Goal: Information Seeking & Learning: Learn about a topic

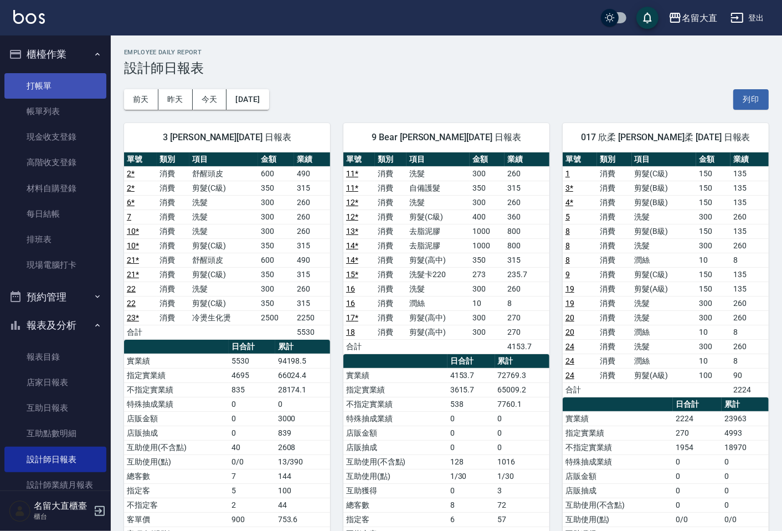
click at [45, 85] on link "打帳單" at bounding box center [55, 85] width 102 height 25
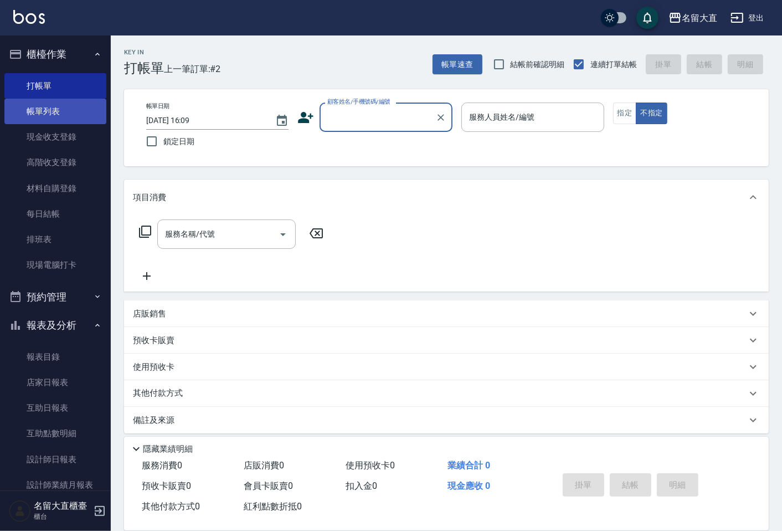
click at [59, 119] on link "帳單列表" at bounding box center [55, 111] width 102 height 25
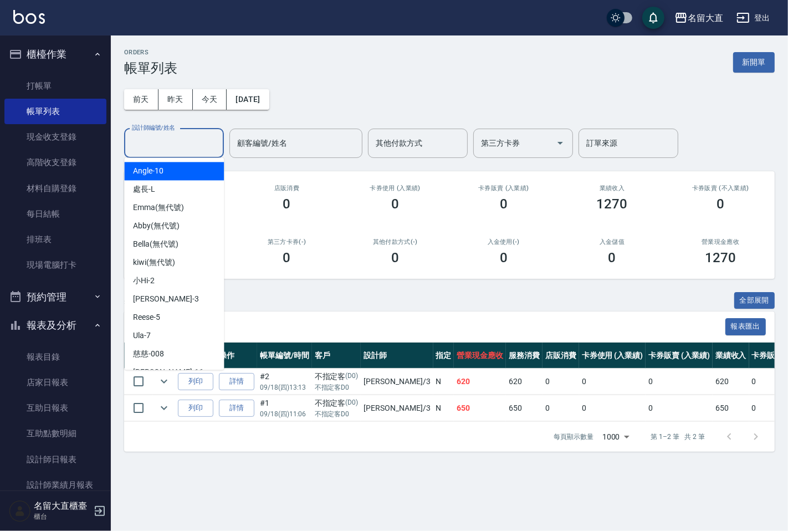
click at [159, 144] on input "設計師編號/姓名" at bounding box center [174, 143] width 90 height 19
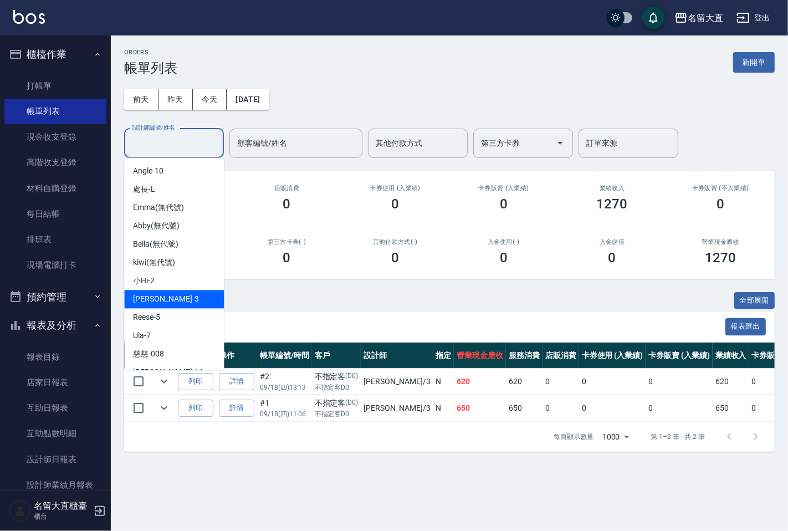
click at [164, 302] on div "[PERSON_NAME]3" at bounding box center [174, 299] width 100 height 18
type input "[PERSON_NAME]3"
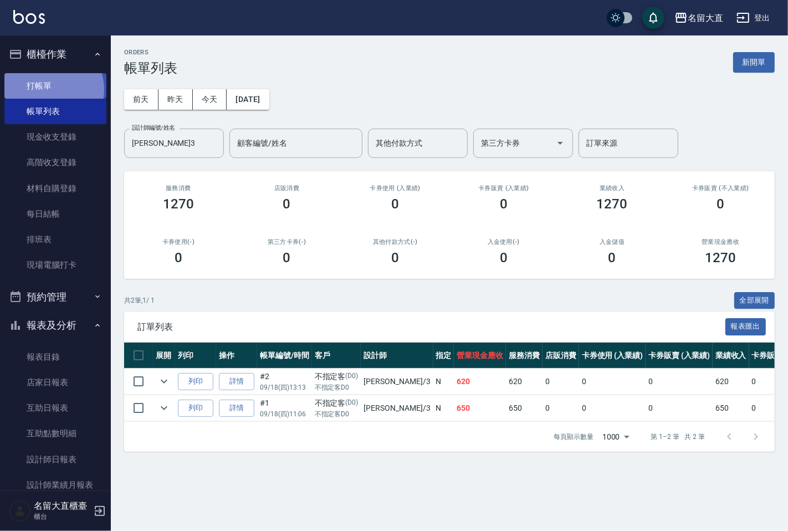
click at [49, 89] on link "打帳單" at bounding box center [55, 85] width 102 height 25
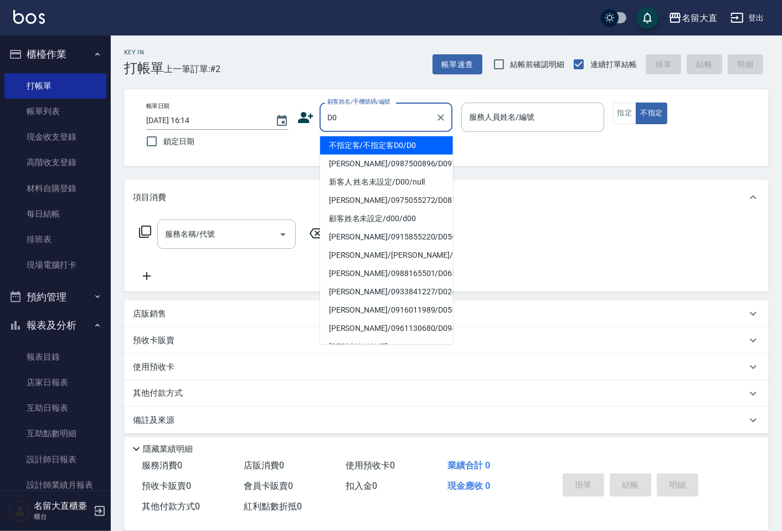
type input "不指定客/不指定客D0/D0"
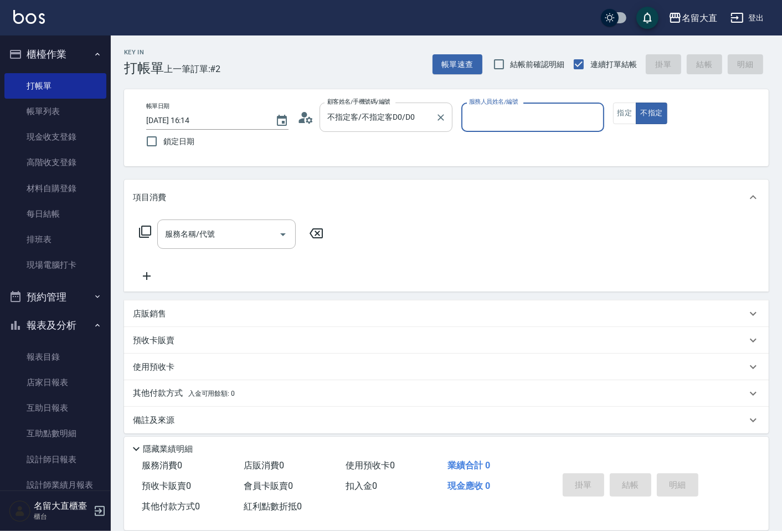
type input "[PERSON_NAME]3"
click at [636, 102] on button "不指定" at bounding box center [651, 113] width 31 height 22
type button "false"
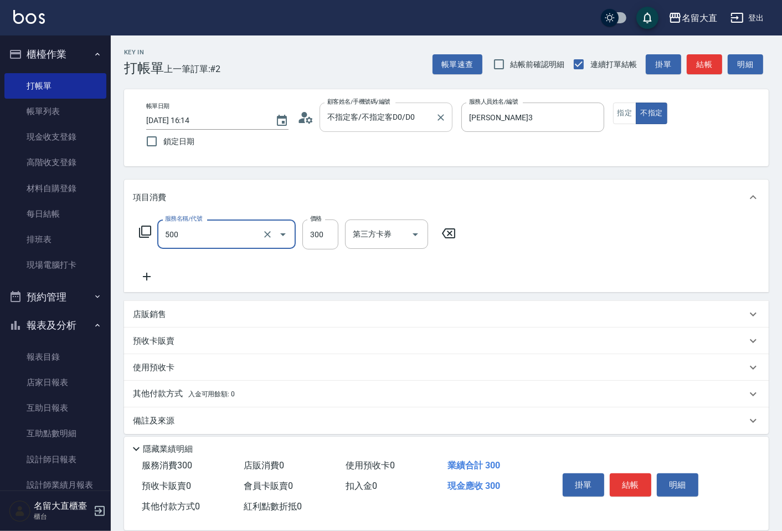
type input "洗髮(500)"
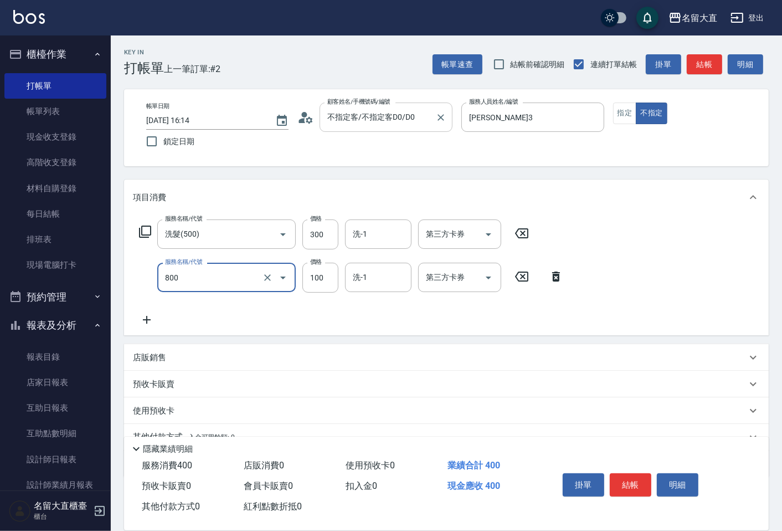
type input "快速修護(800)"
click at [710, 61] on button "結帳" at bounding box center [704, 64] width 35 height 20
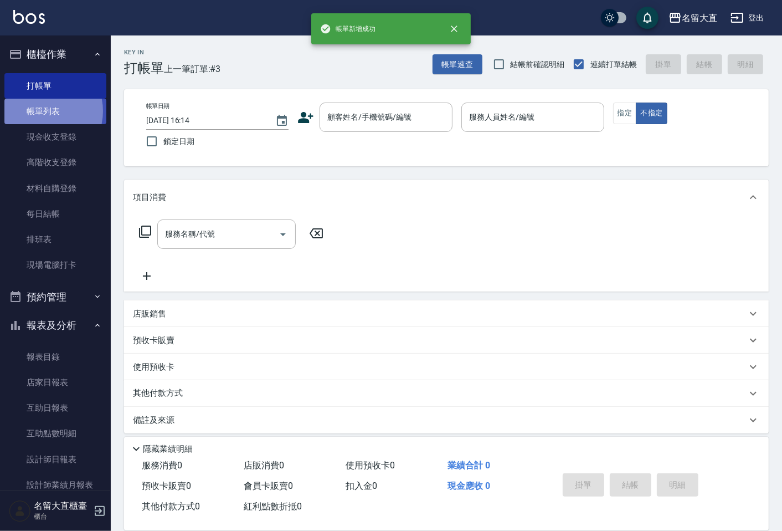
click at [42, 111] on link "帳單列表" at bounding box center [55, 111] width 102 height 25
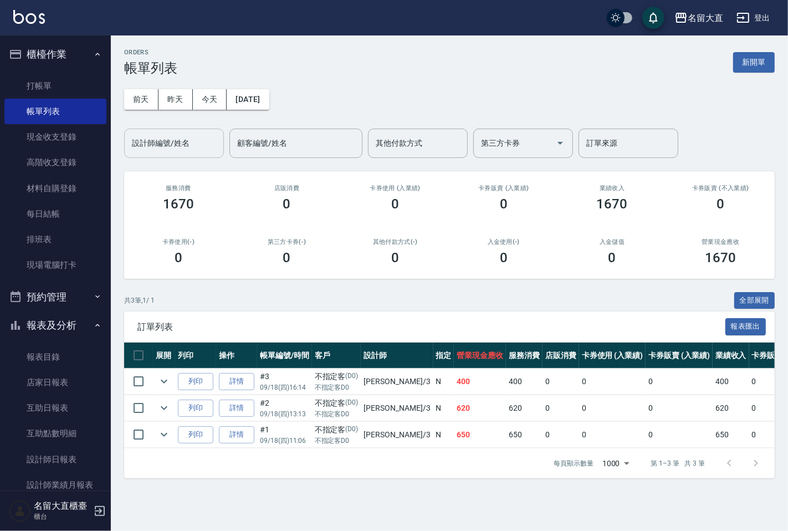
click at [168, 147] on input "設計師編號/姓名" at bounding box center [174, 143] width 90 height 19
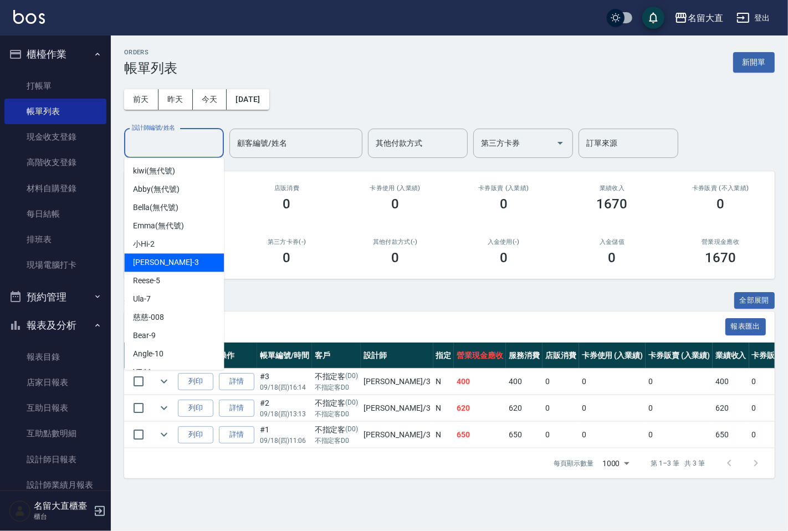
click at [159, 255] on div "[PERSON_NAME]3" at bounding box center [174, 262] width 100 height 18
type input "[PERSON_NAME]3"
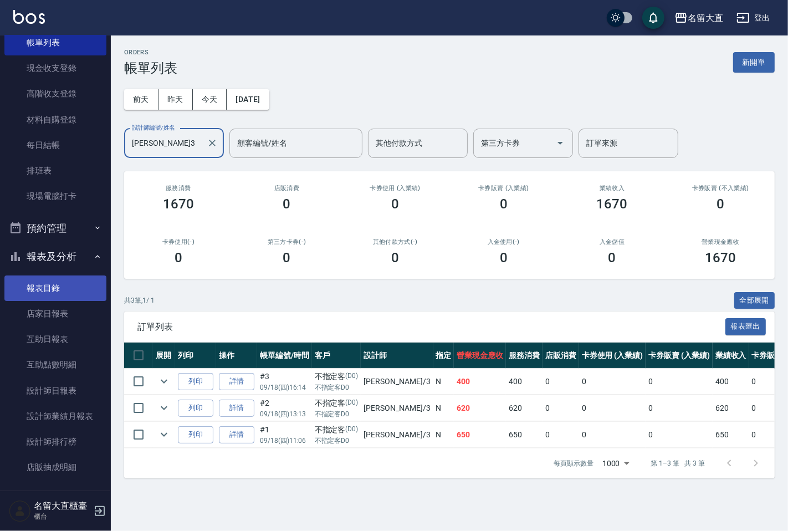
scroll to position [123, 0]
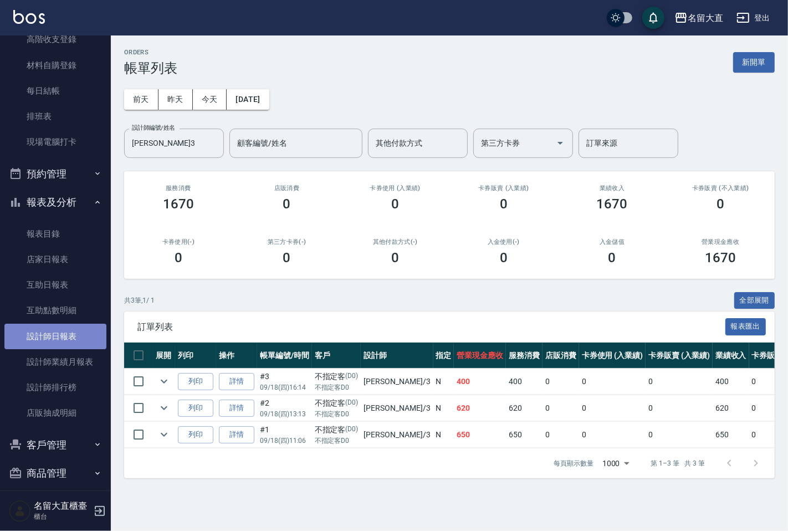
click at [59, 330] on link "設計師日報表" at bounding box center [55, 336] width 102 height 25
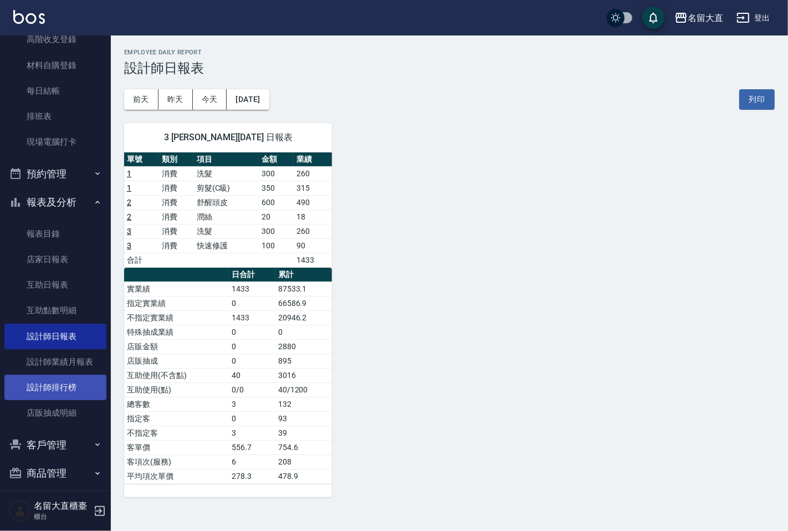
click at [38, 380] on link "設計師排行榜" at bounding box center [55, 387] width 102 height 25
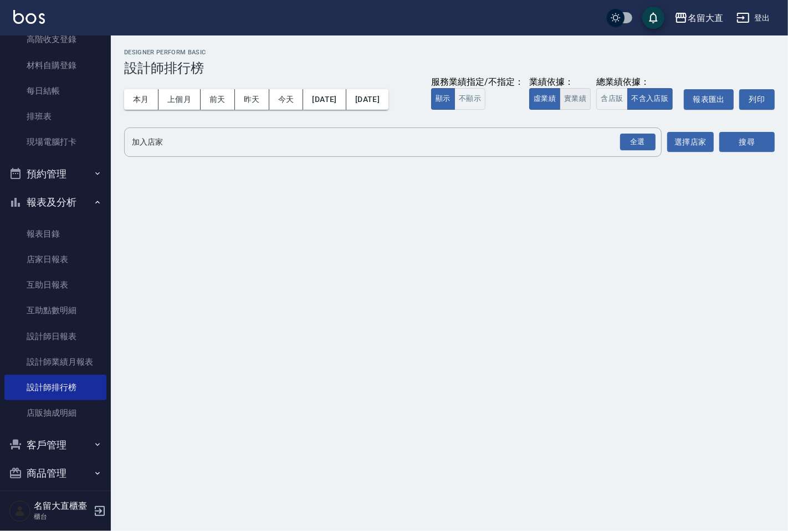
click at [573, 98] on button "實業績" at bounding box center [575, 99] width 31 height 22
click at [270, 145] on input "加入店家" at bounding box center [384, 141] width 511 height 19
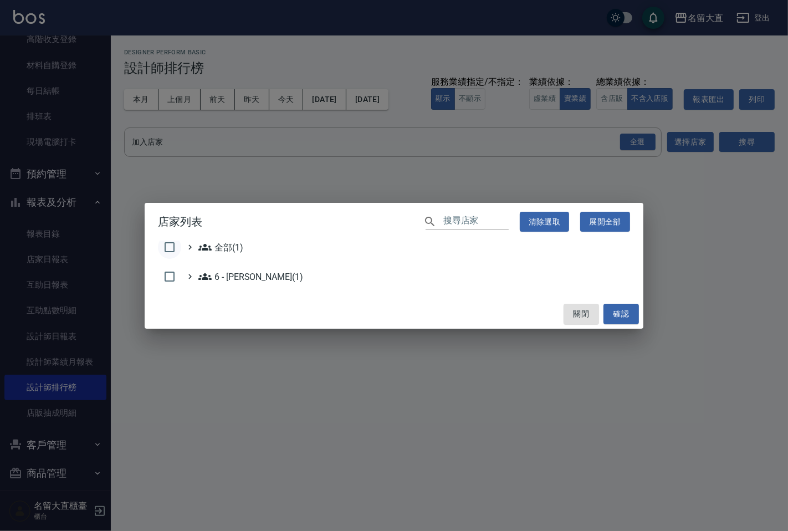
click at [173, 246] on input "checkbox" at bounding box center [169, 246] width 23 height 23
checkbox input "true"
click at [623, 312] on button "確認" at bounding box center [620, 314] width 35 height 20
checkbox input "false"
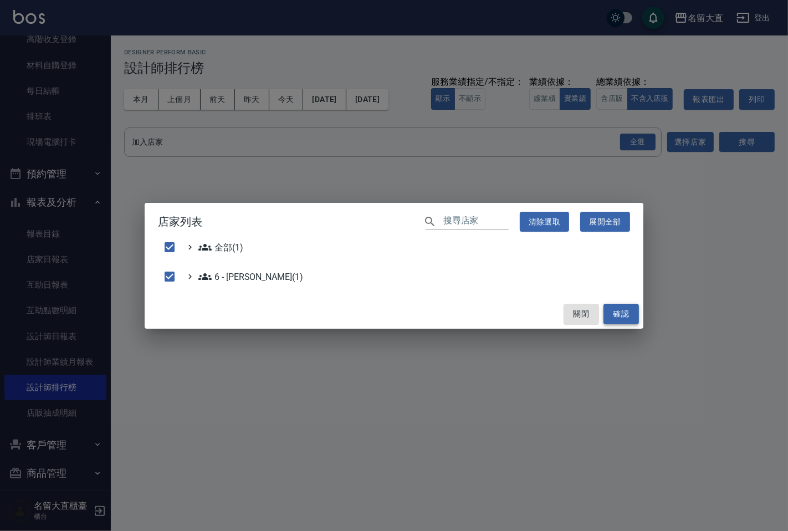
checkbox input "false"
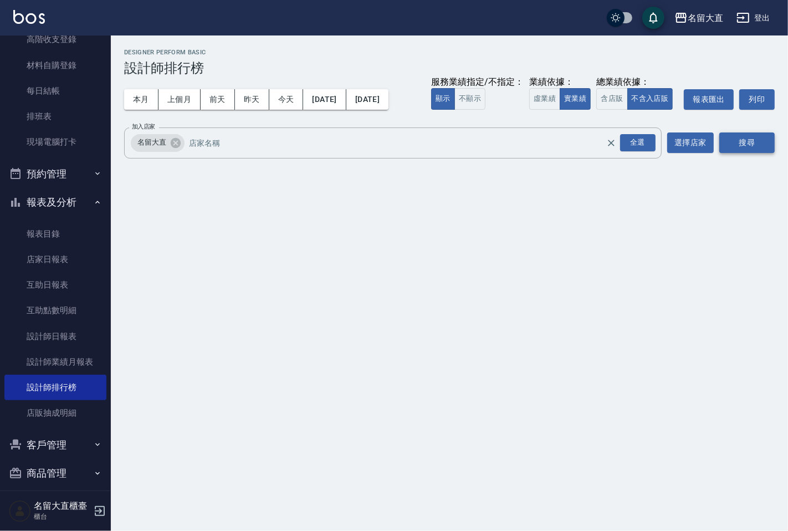
click at [732, 139] on button "搜尋" at bounding box center [746, 142] width 55 height 20
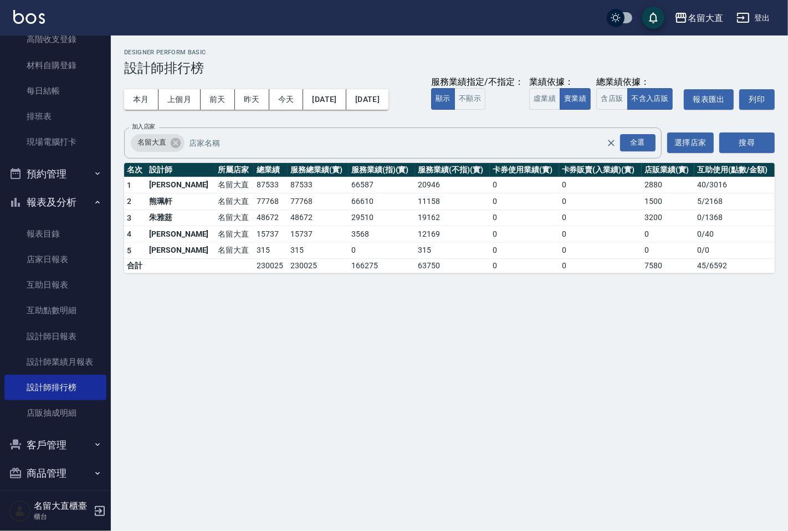
click at [235, 290] on div "名留大直 [DATE] - [DATE] 設計師排行榜 列印時間： [DATE][PHONE_NUMBER]:15 Designer Perform Basi…" at bounding box center [394, 265] width 788 height 531
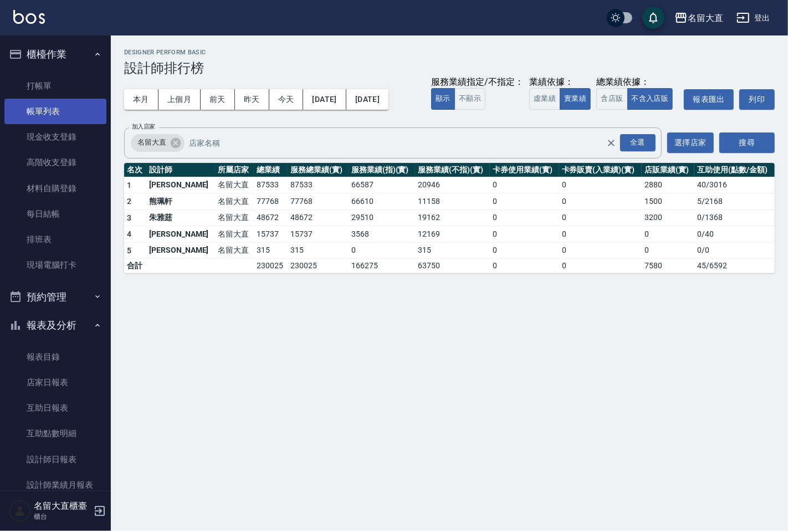
click at [40, 114] on link "帳單列表" at bounding box center [55, 111] width 102 height 25
